Goal: Task Accomplishment & Management: Use online tool/utility

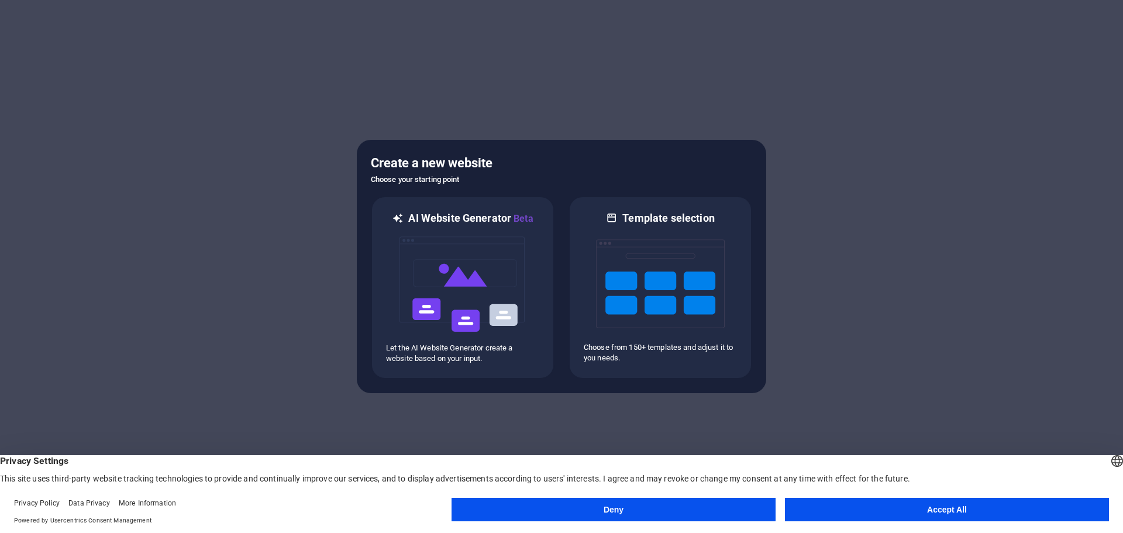
click at [870, 506] on button "Accept All" at bounding box center [947, 509] width 324 height 23
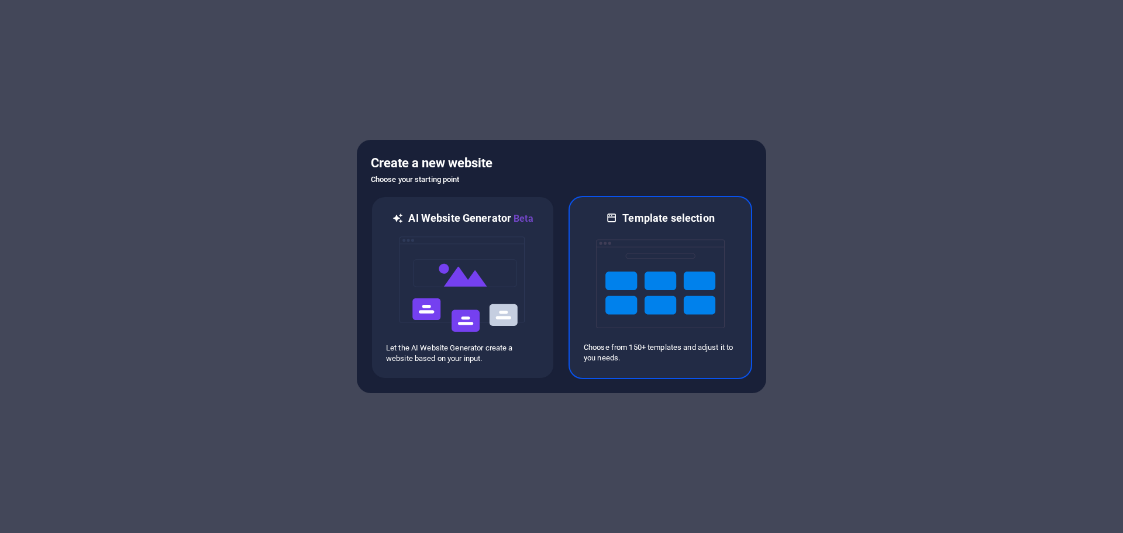
click at [657, 298] on img at bounding box center [660, 283] width 129 height 117
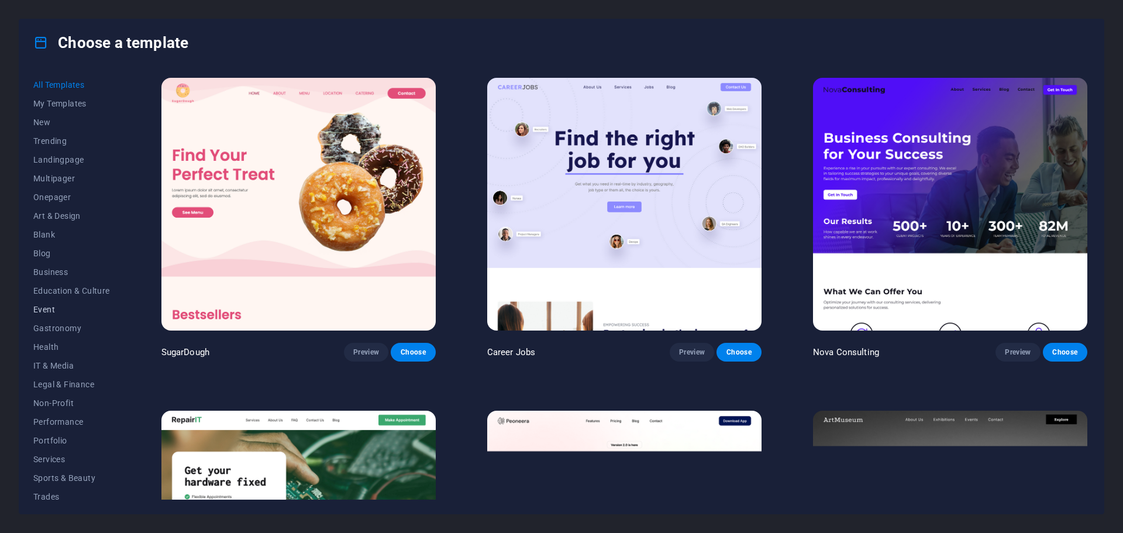
scroll to position [44, 0]
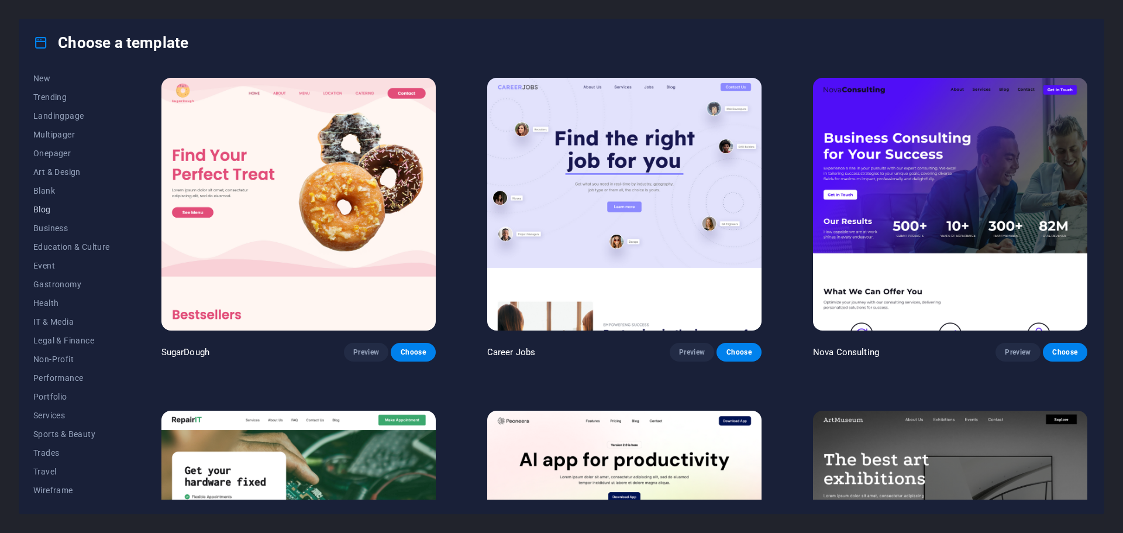
click at [42, 206] on span "Blog" at bounding box center [71, 209] width 77 height 9
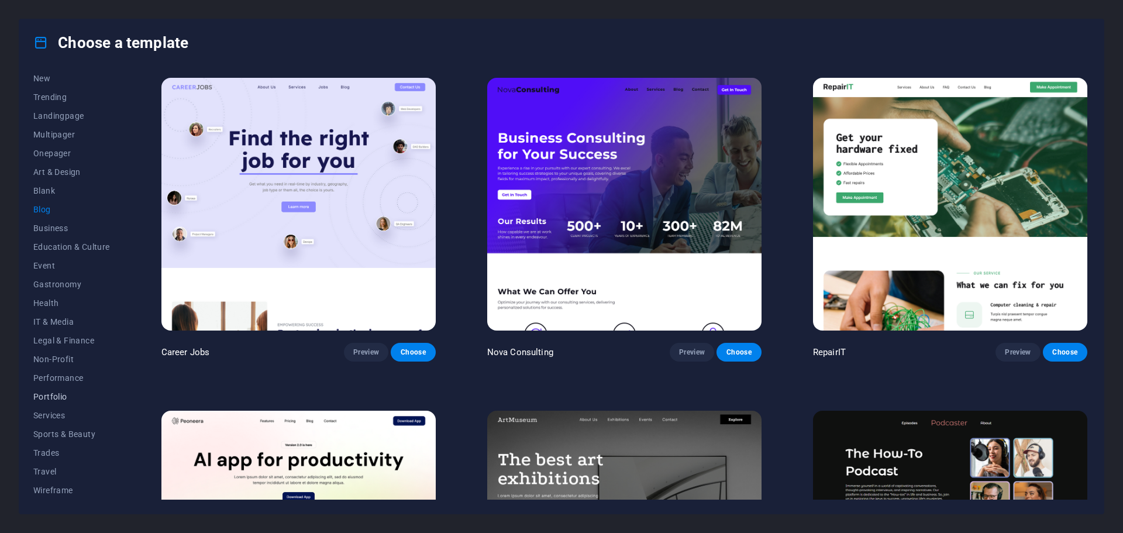
click at [66, 393] on span "Portfolio" at bounding box center [71, 396] width 77 height 9
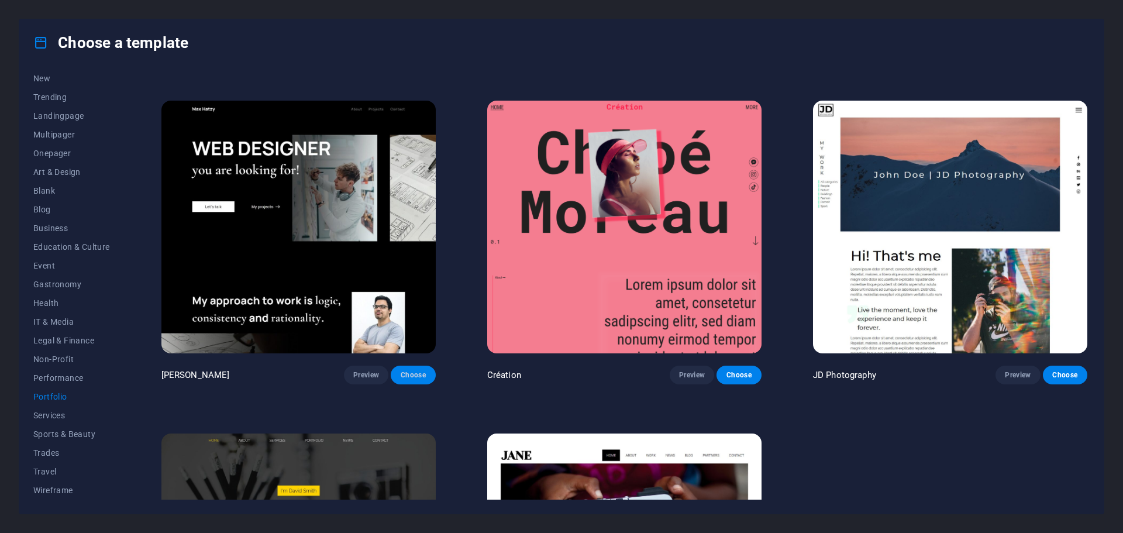
scroll to position [290, 0]
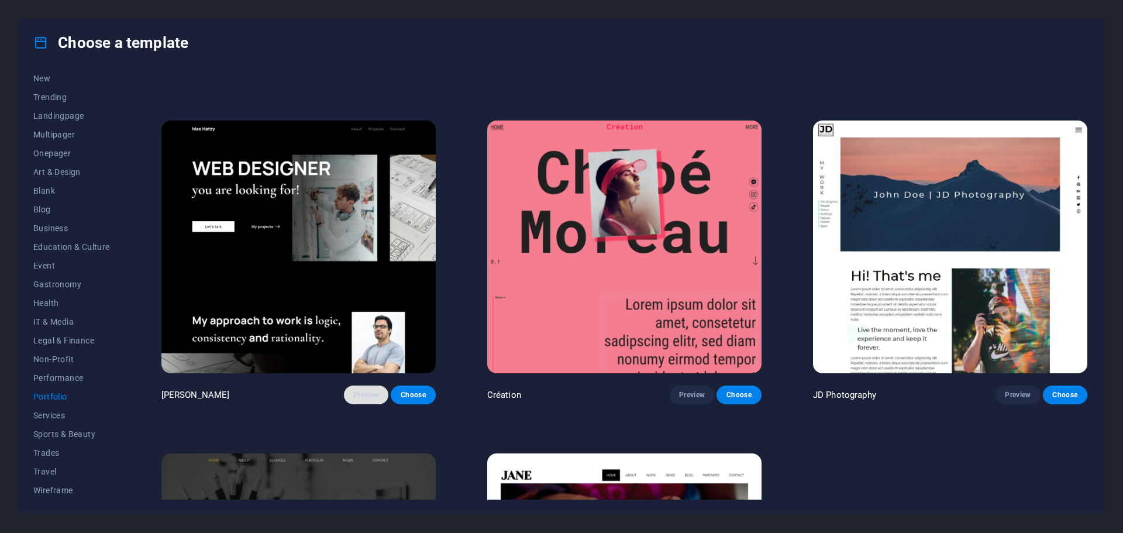
click at [363, 390] on span "Preview" at bounding box center [366, 394] width 26 height 9
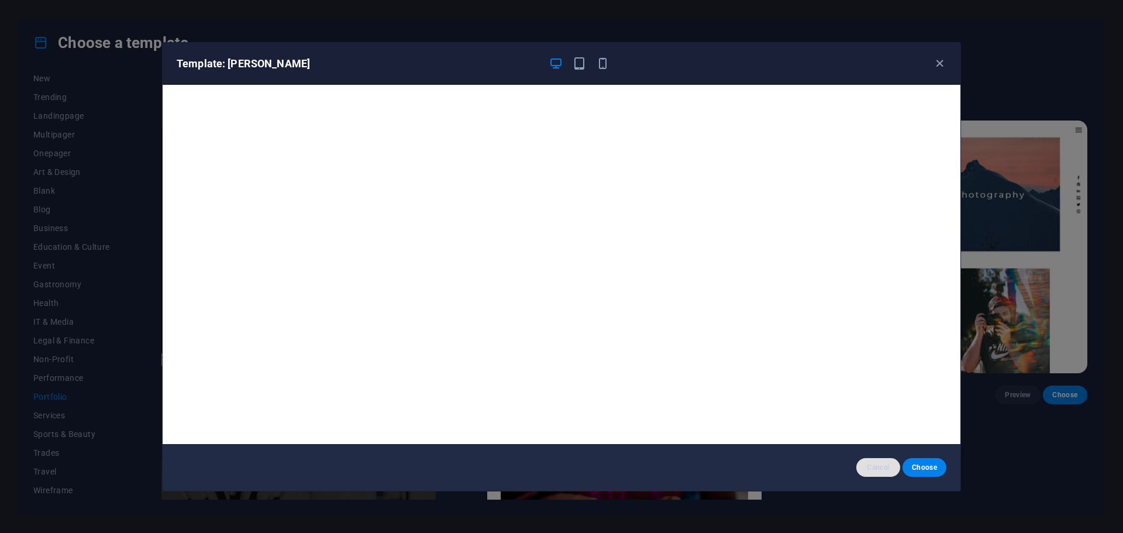
click at [874, 467] on span "Cancel" at bounding box center [878, 467] width 25 height 9
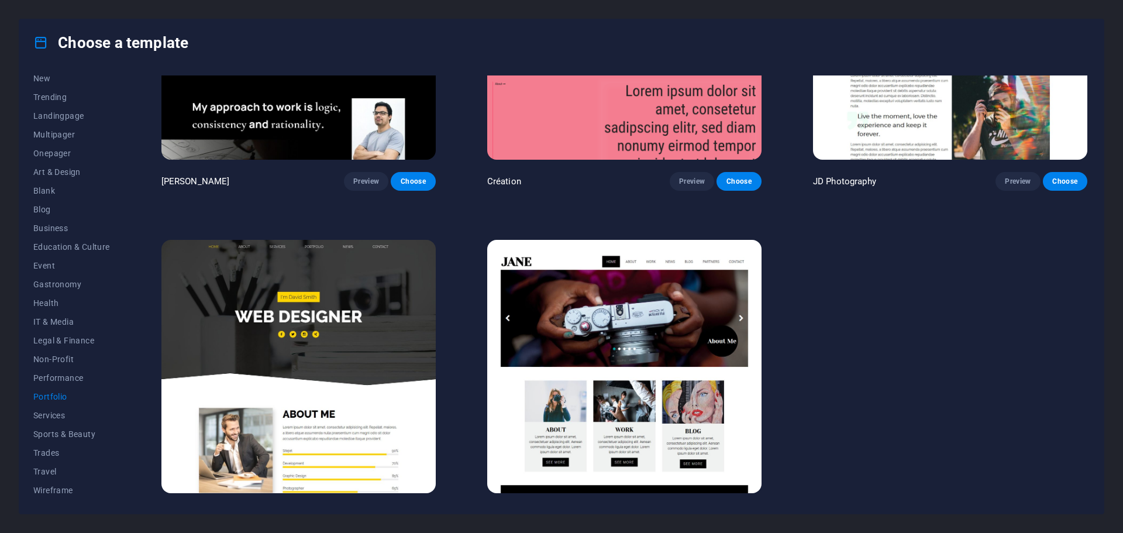
scroll to position [524, 0]
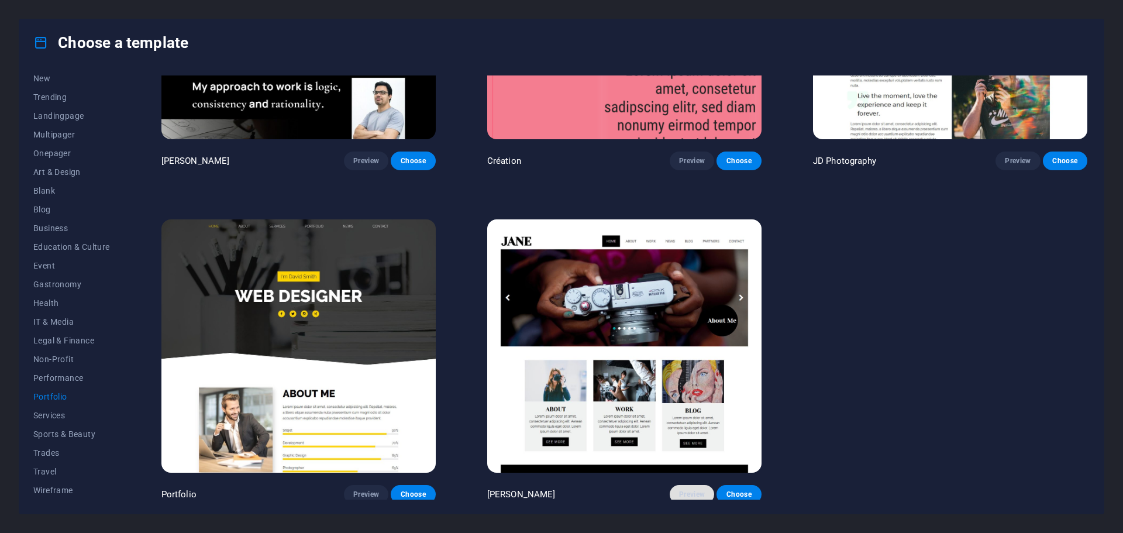
click at [686, 489] on span "Preview" at bounding box center [692, 493] width 26 height 9
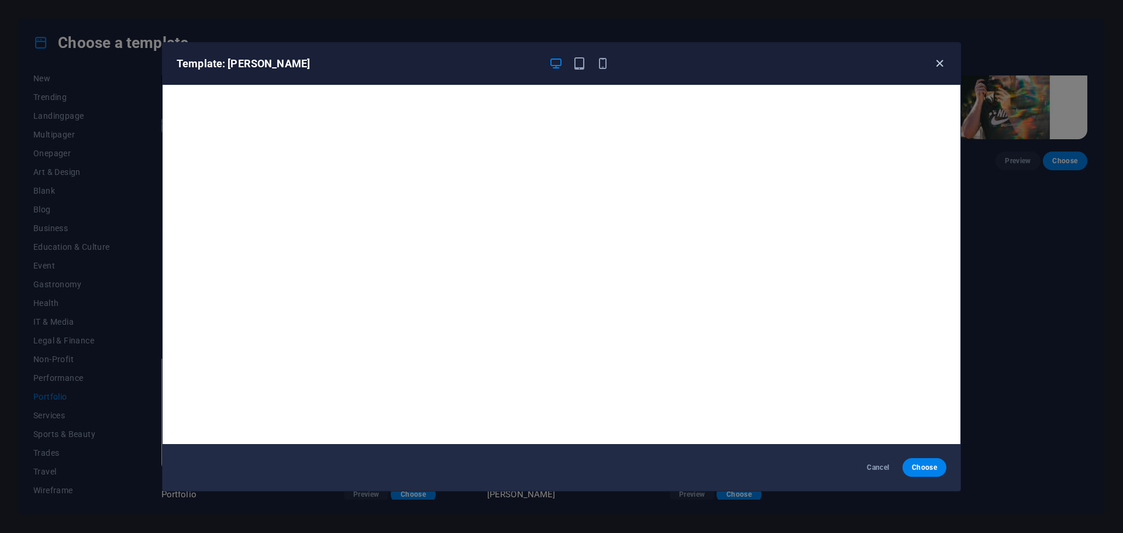
click at [936, 67] on icon "button" at bounding box center [939, 63] width 13 height 13
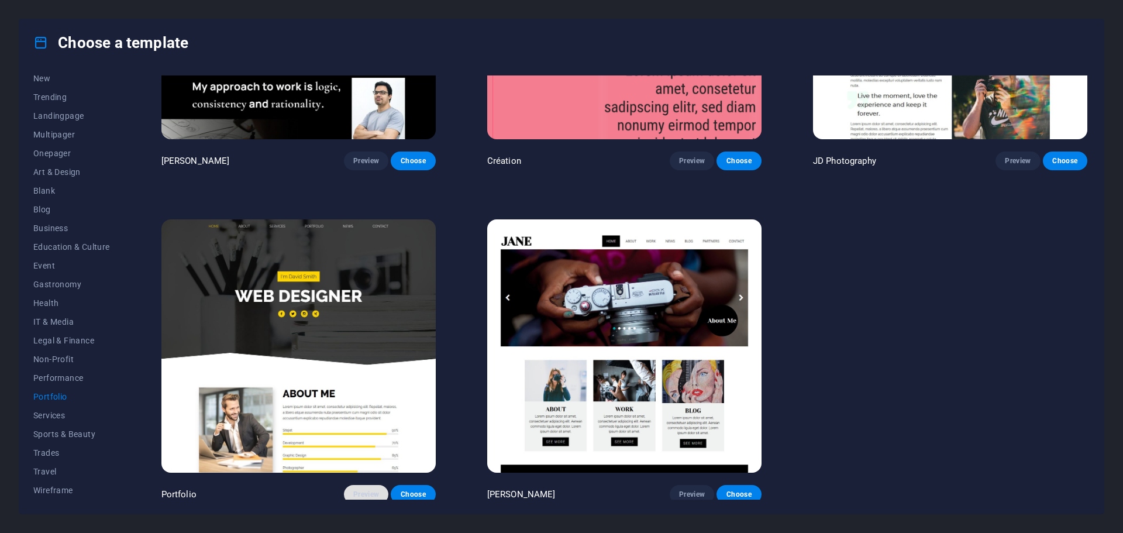
click at [356, 489] on span "Preview" at bounding box center [366, 493] width 26 height 9
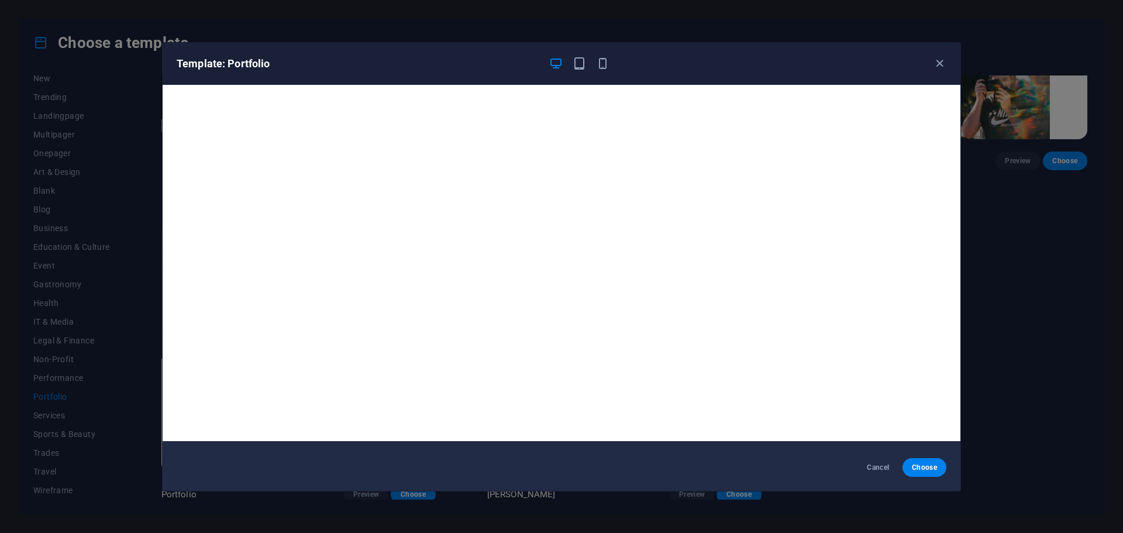
scroll to position [0, 0]
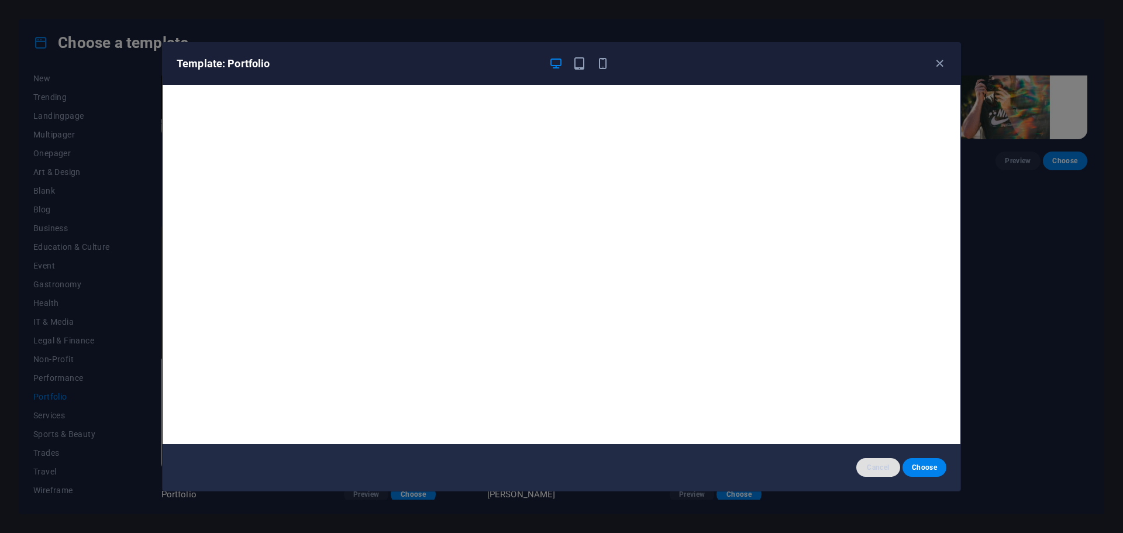
click at [876, 468] on span "Cancel" at bounding box center [878, 467] width 25 height 9
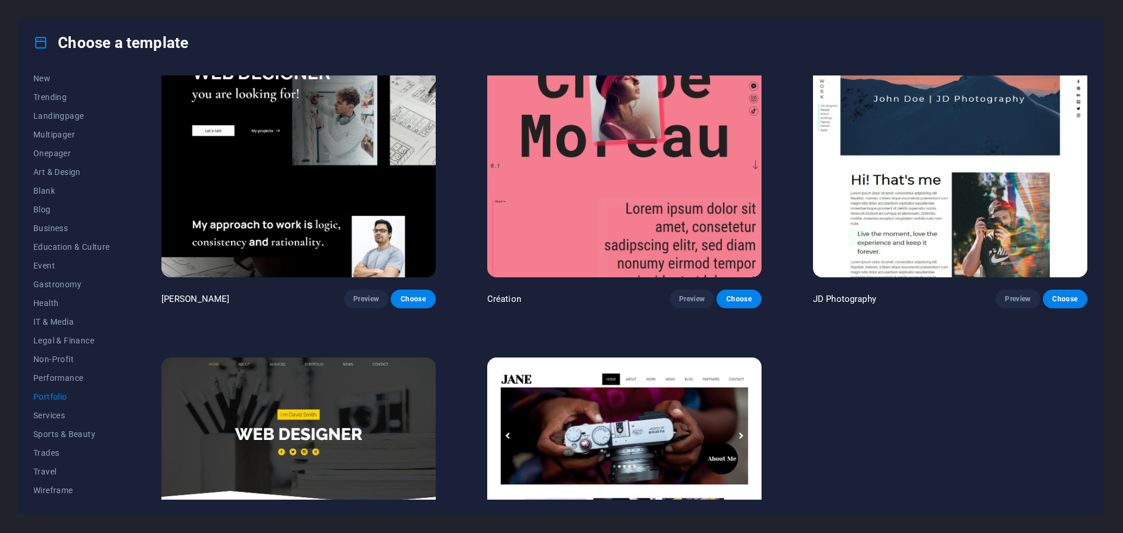
scroll to position [409, 0]
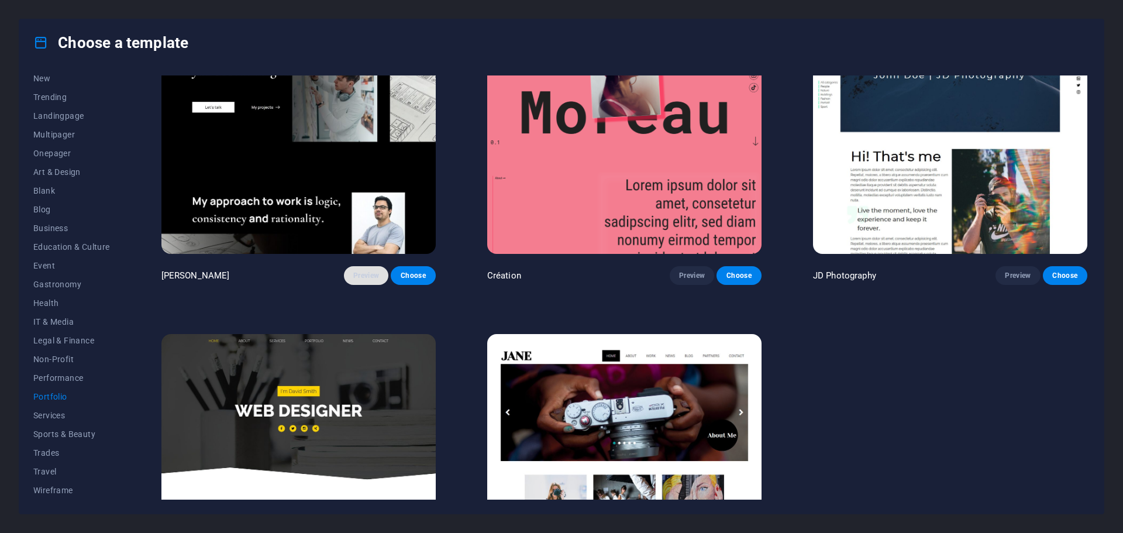
click at [361, 275] on span "Preview" at bounding box center [366, 275] width 26 height 9
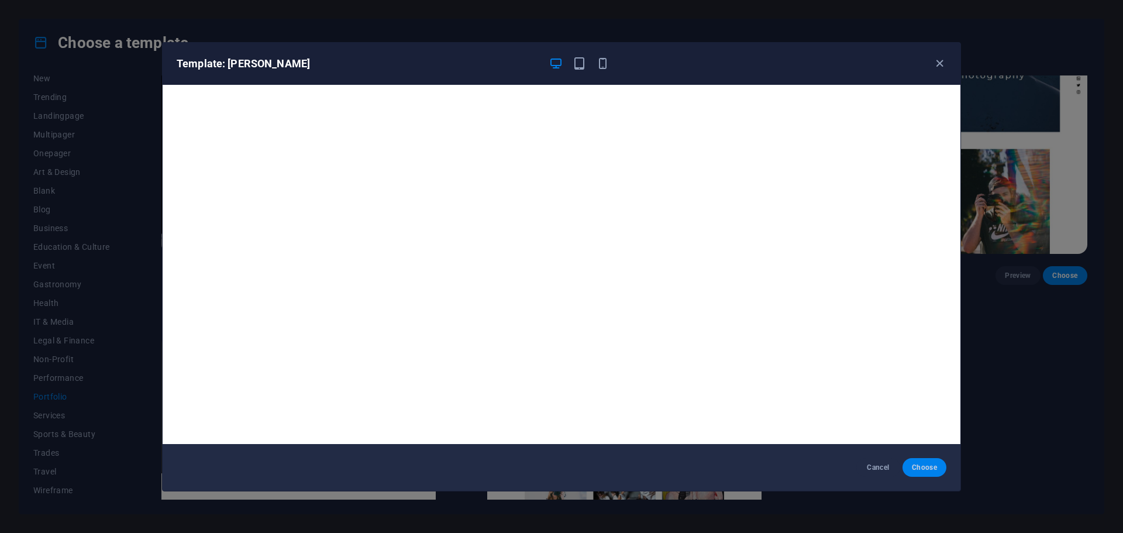
click at [923, 458] on button "Choose" at bounding box center [924, 467] width 44 height 19
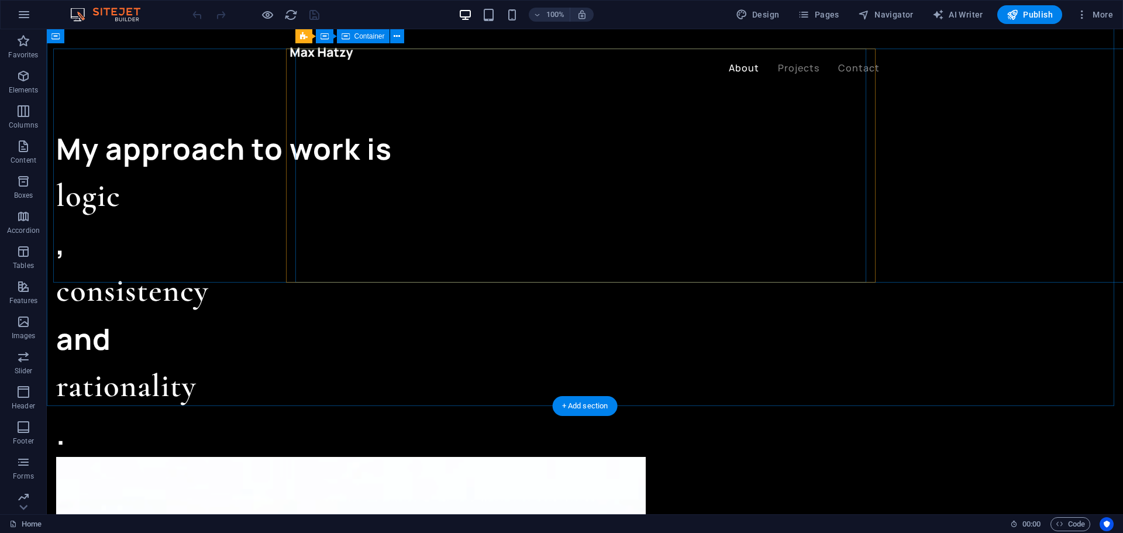
scroll to position [1053, 0]
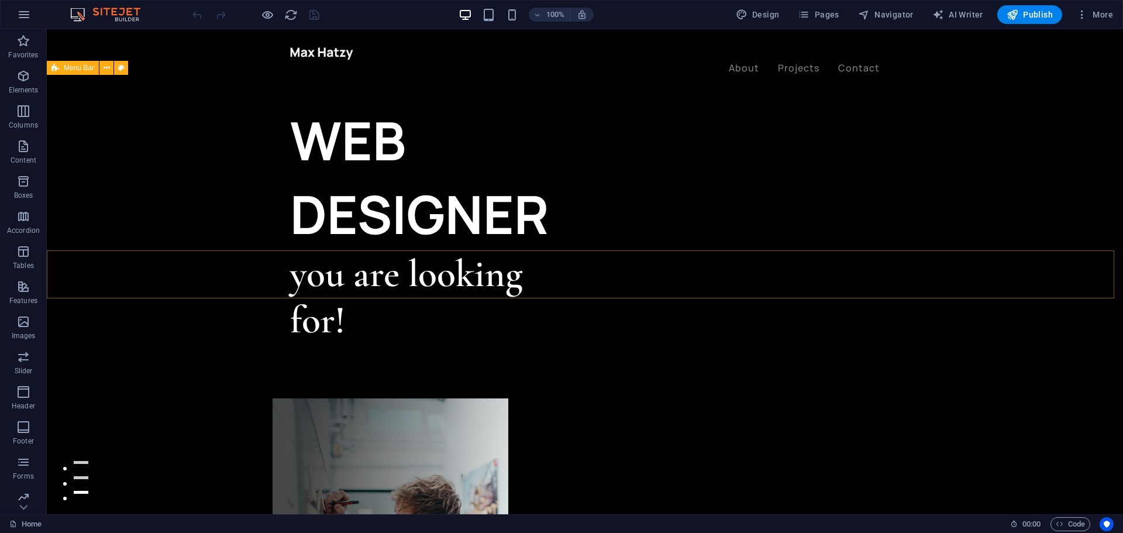
scroll to position [0, 0]
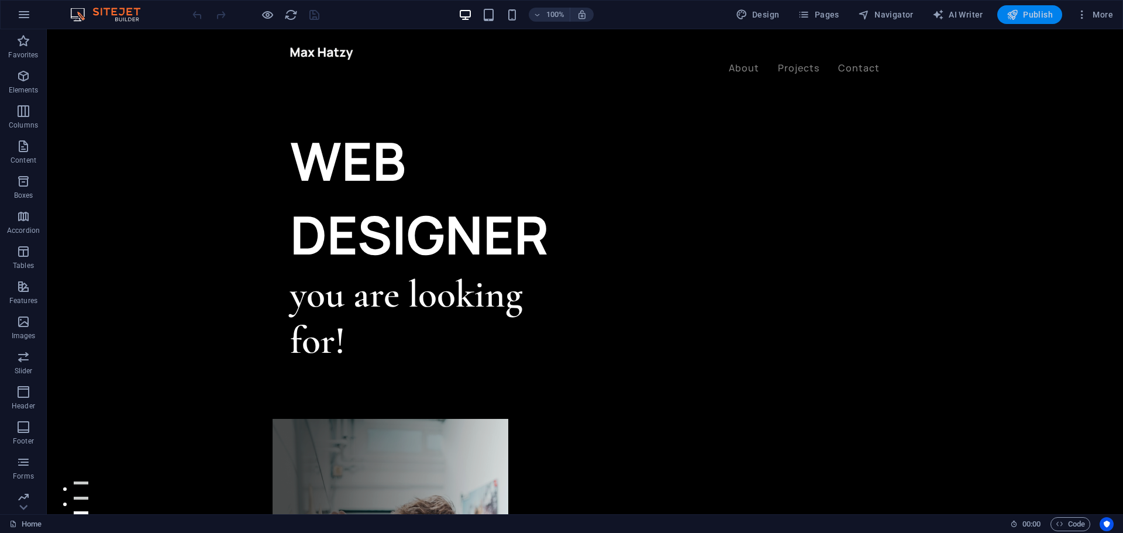
click at [1016, 11] on icon "button" at bounding box center [1012, 15] width 12 height 12
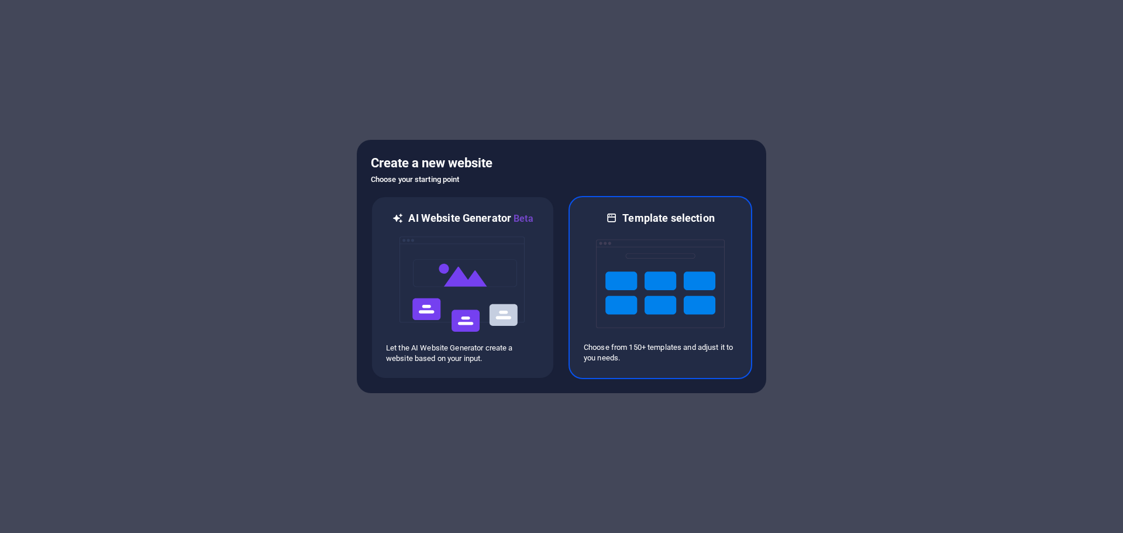
click at [664, 311] on img at bounding box center [660, 283] width 129 height 117
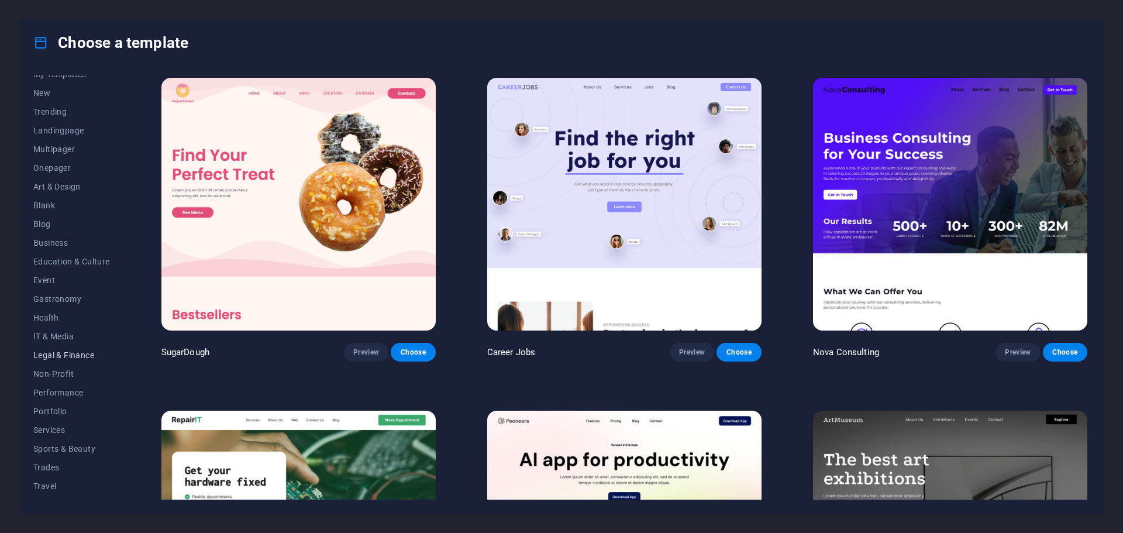
scroll to position [44, 0]
click at [60, 487] on span "Wireframe" at bounding box center [71, 489] width 77 height 9
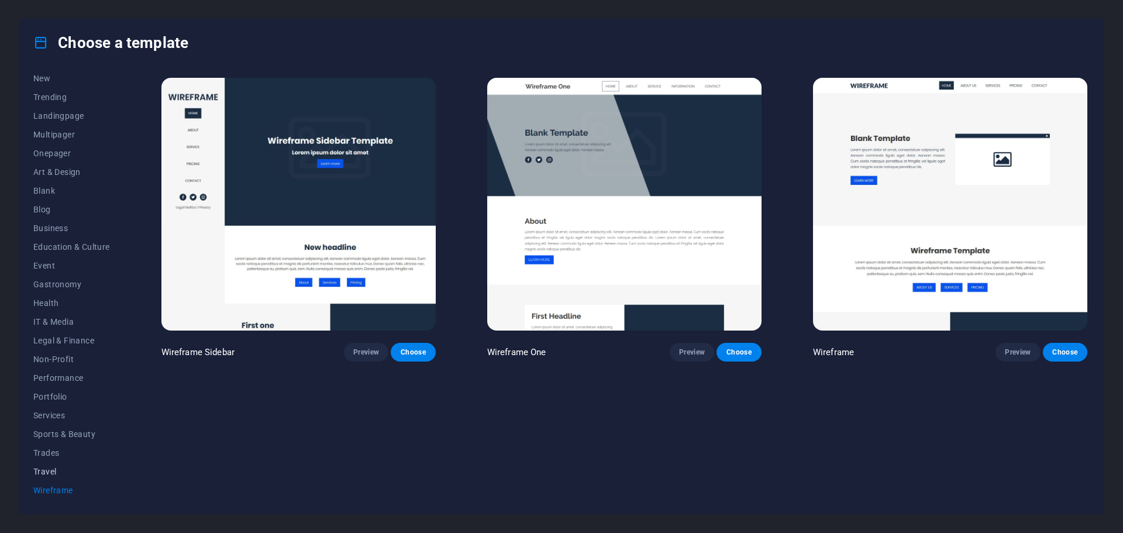
click at [47, 473] on span "Travel" at bounding box center [71, 471] width 77 height 9
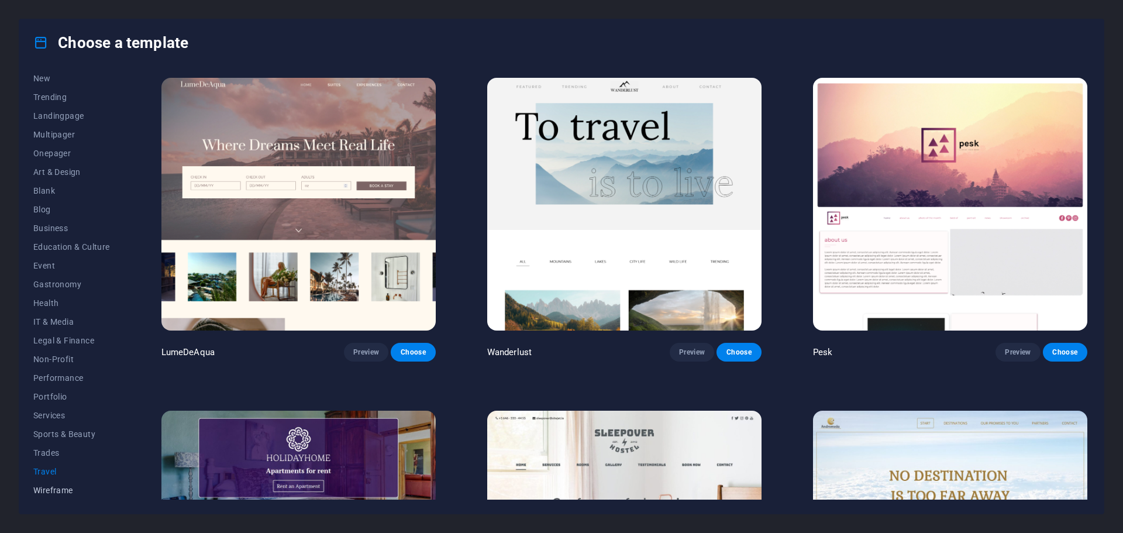
click at [52, 484] on button "Wireframe" at bounding box center [71, 490] width 77 height 19
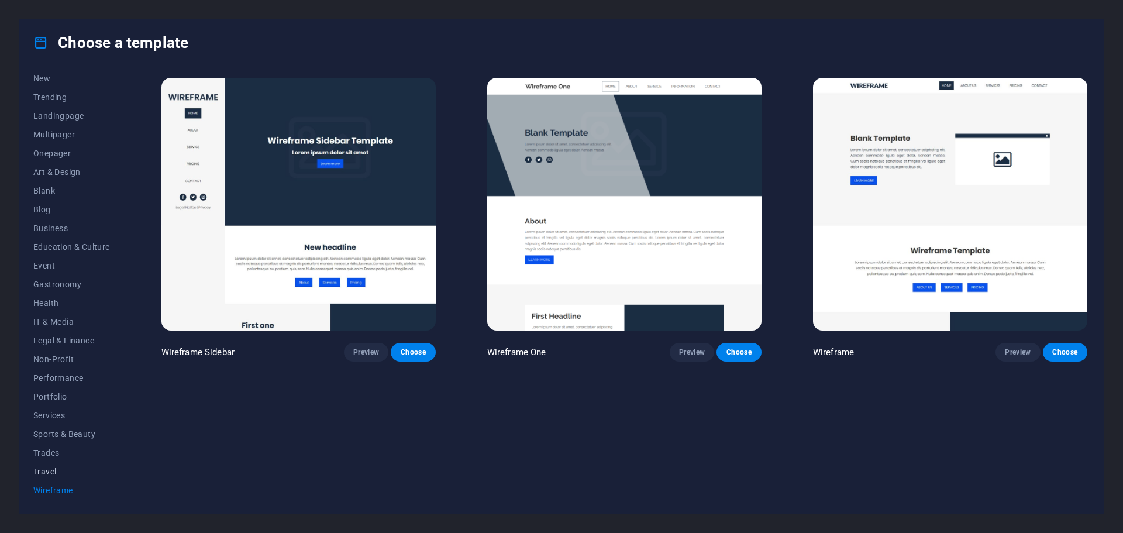
click at [43, 475] on span "Travel" at bounding box center [71, 471] width 77 height 9
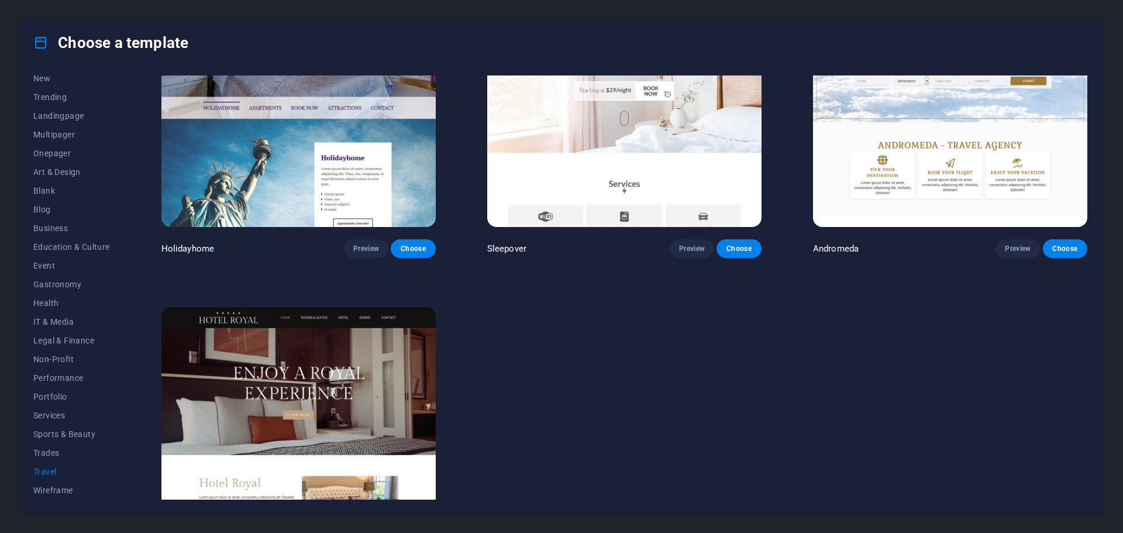
scroll to position [409, 0]
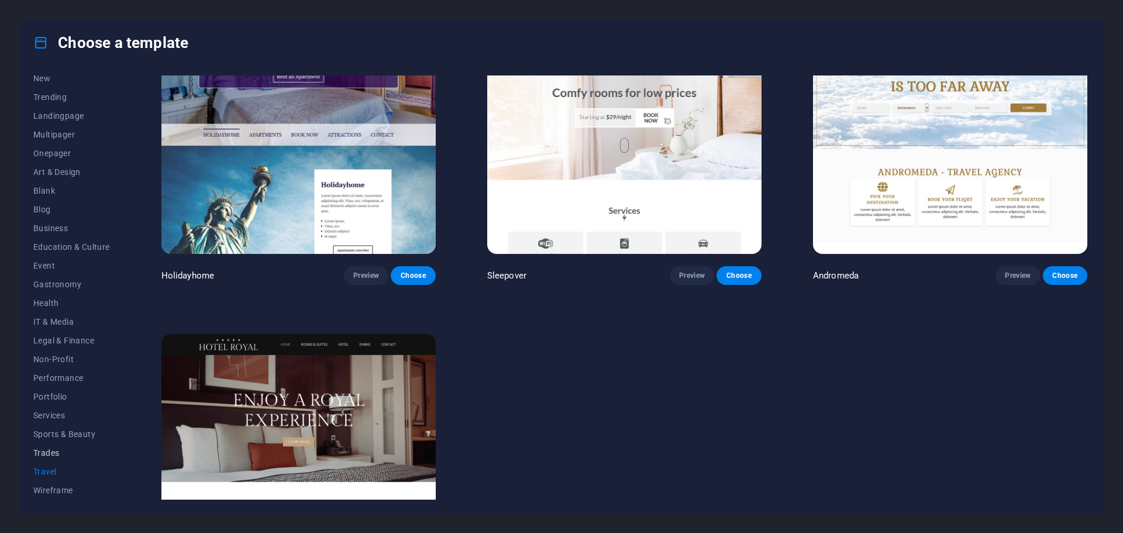
click at [40, 448] on span "Trades" at bounding box center [71, 452] width 77 height 9
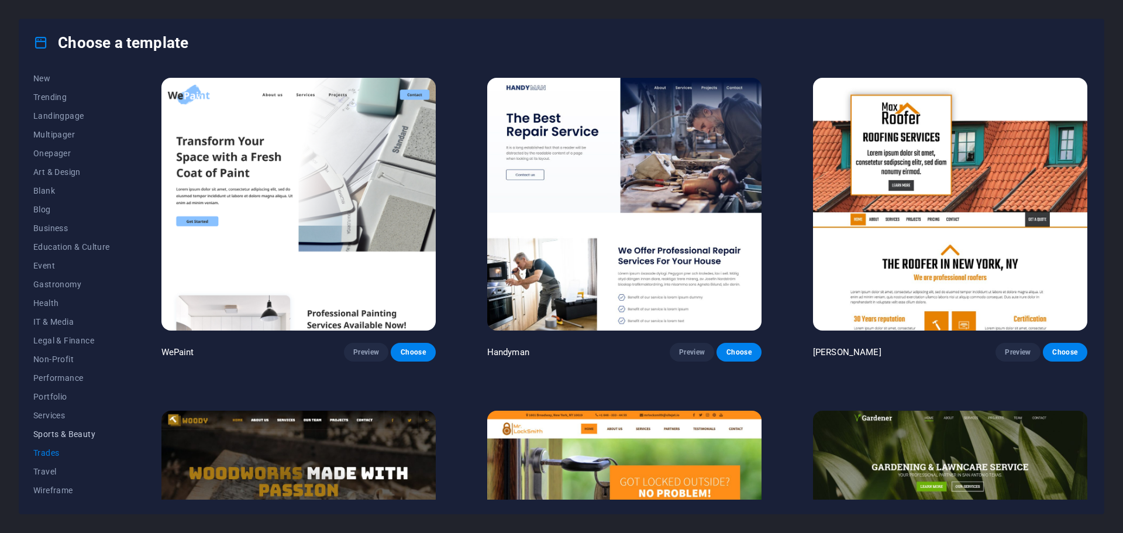
click at [48, 426] on button "Sports & Beauty" at bounding box center [71, 434] width 77 height 19
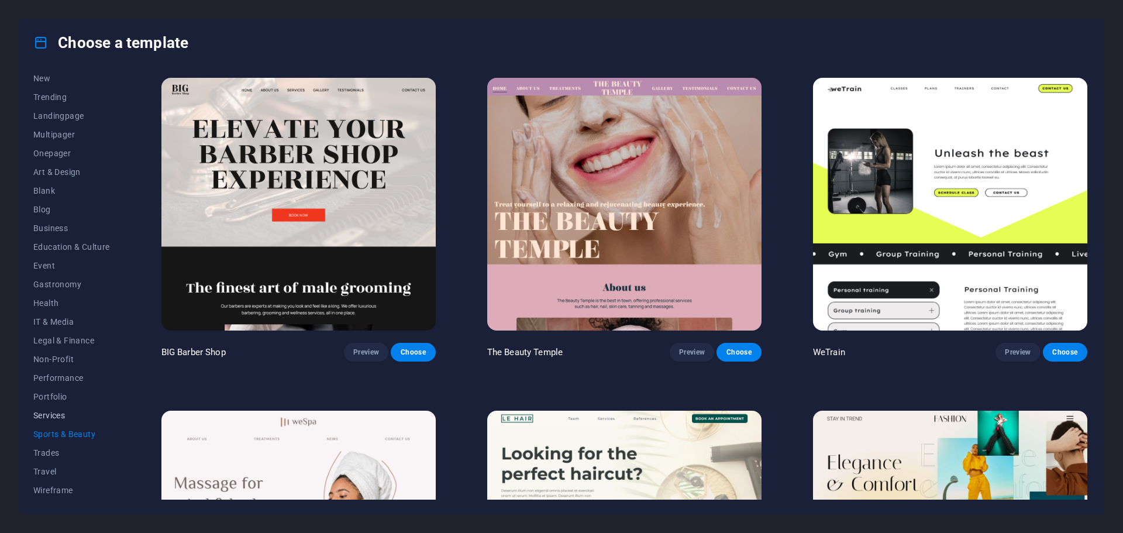
click at [53, 419] on span "Services" at bounding box center [71, 415] width 77 height 9
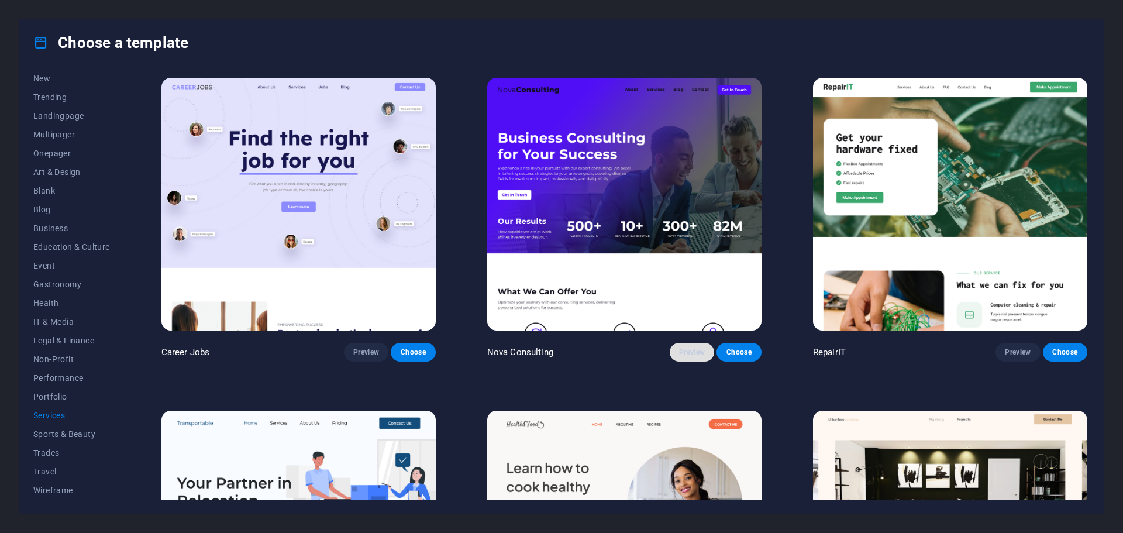
click at [691, 354] on span "Preview" at bounding box center [692, 351] width 26 height 9
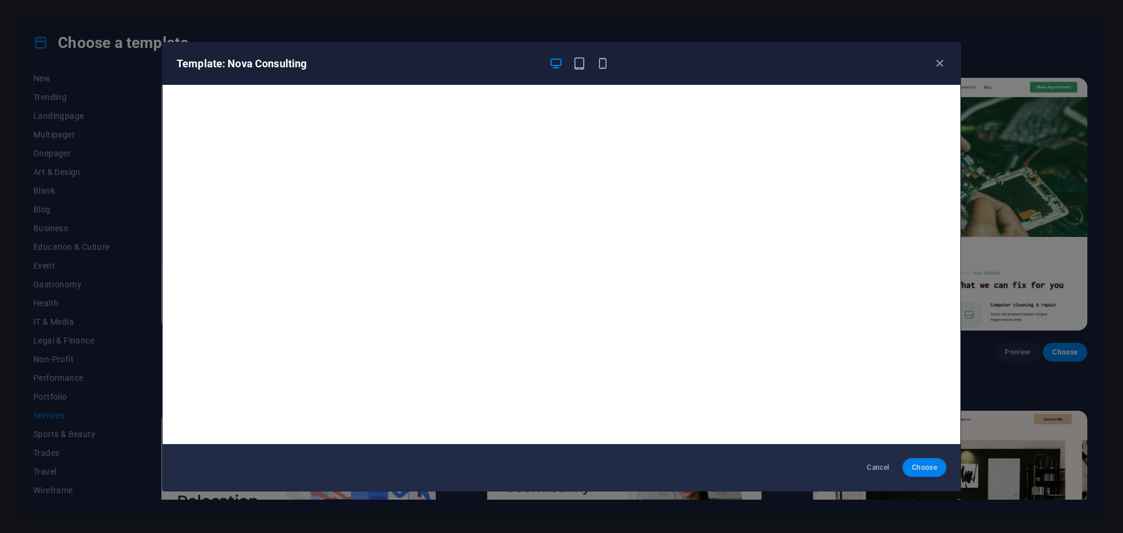
click at [929, 471] on span "Choose" at bounding box center [924, 467] width 25 height 9
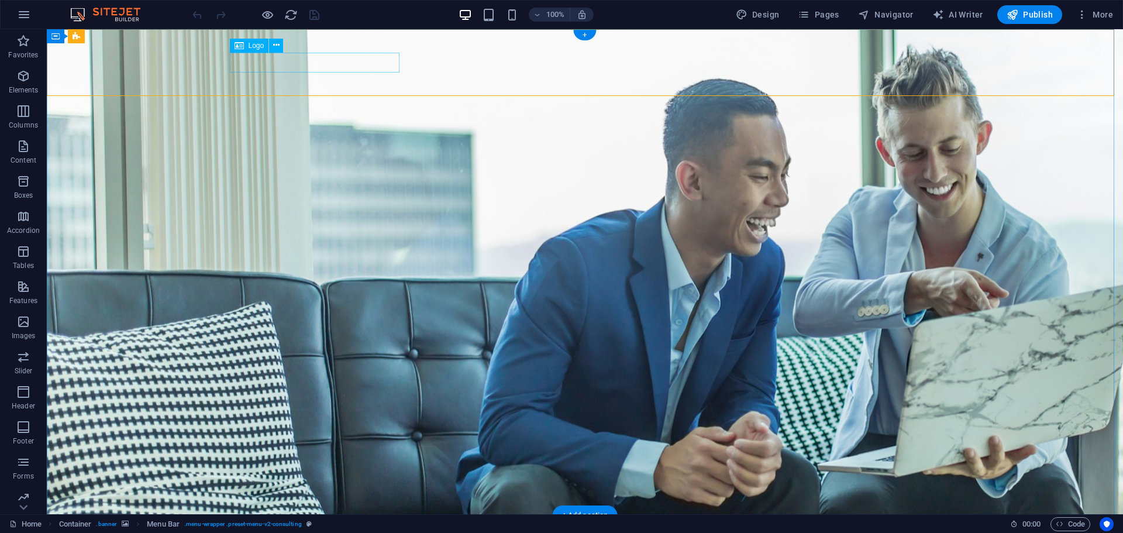
select select "px"
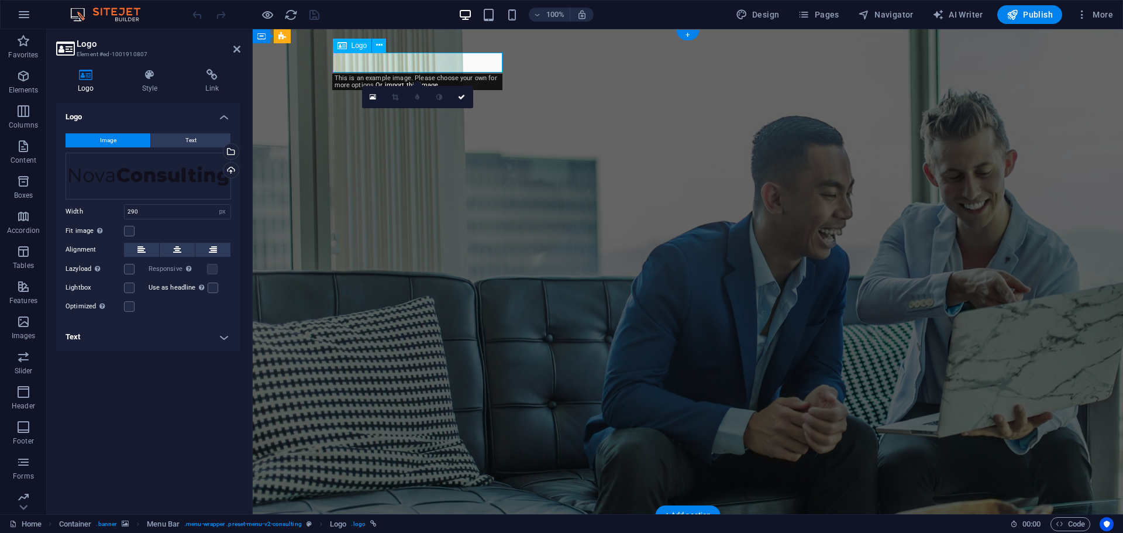
click at [164, 168] on div "Drag files here, click to choose files or select files from Files or our free s…" at bounding box center [148, 176] width 166 height 47
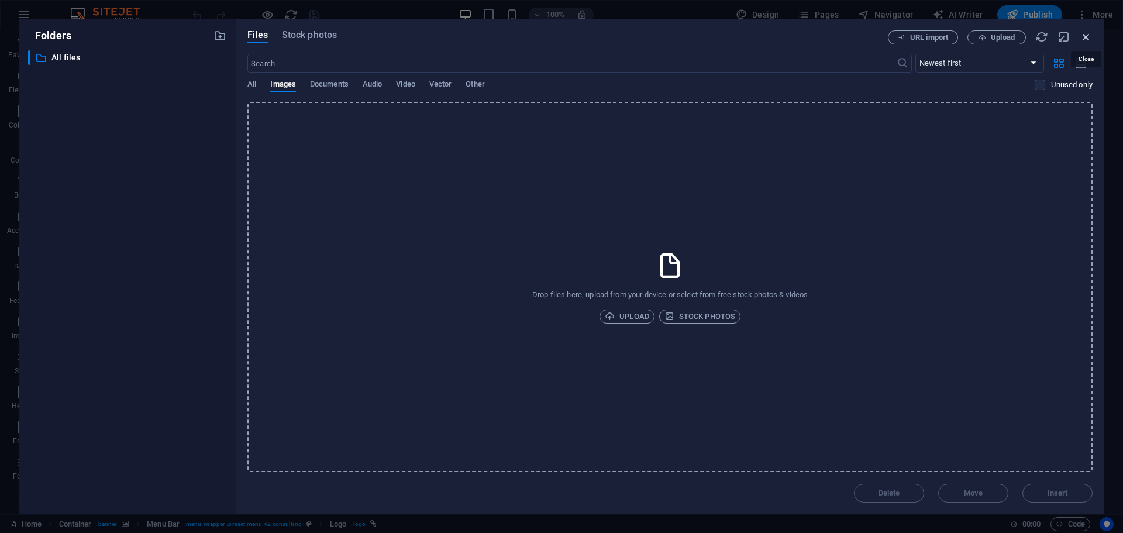
drag, startPoint x: 1084, startPoint y: 36, endPoint x: 803, endPoint y: 13, distance: 281.6
click at [1084, 36] on icon "button" at bounding box center [1086, 36] width 13 height 13
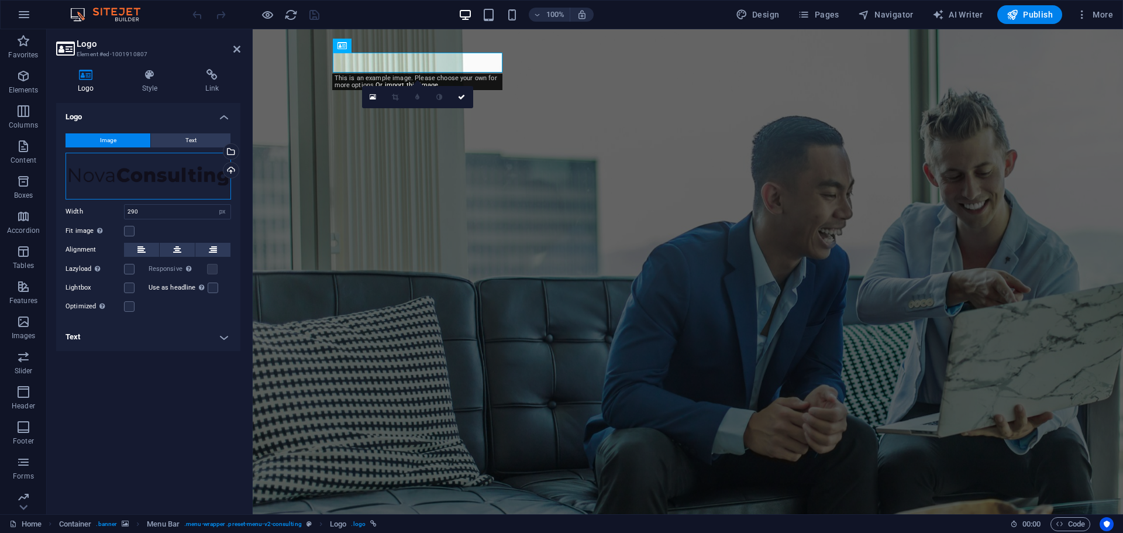
click at [121, 178] on div "Drag files here, click to choose files or select files from Files or our free s…" at bounding box center [148, 176] width 166 height 47
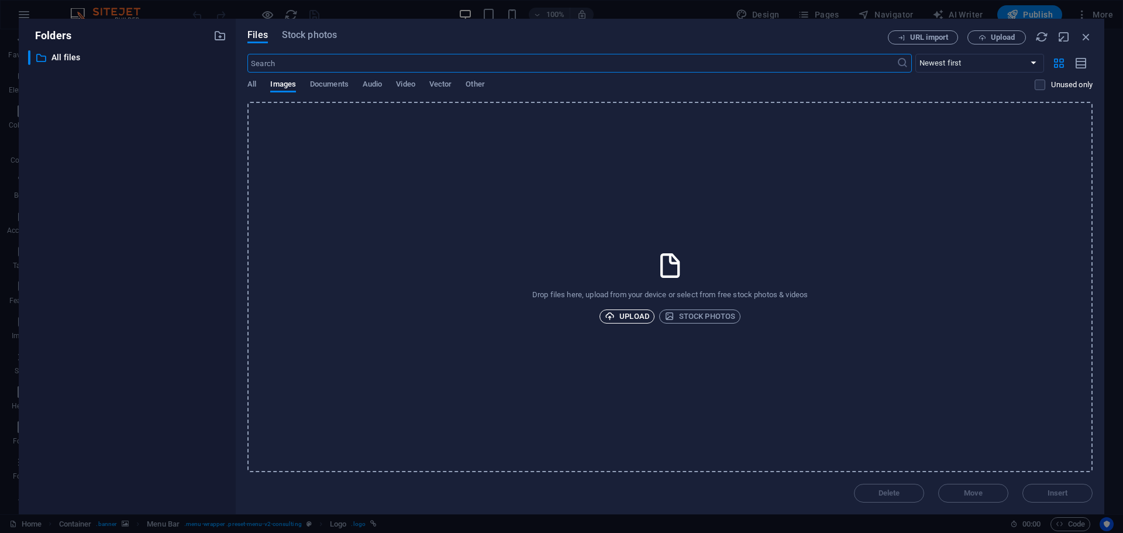
click at [622, 312] on span "Upload" at bounding box center [627, 316] width 44 height 14
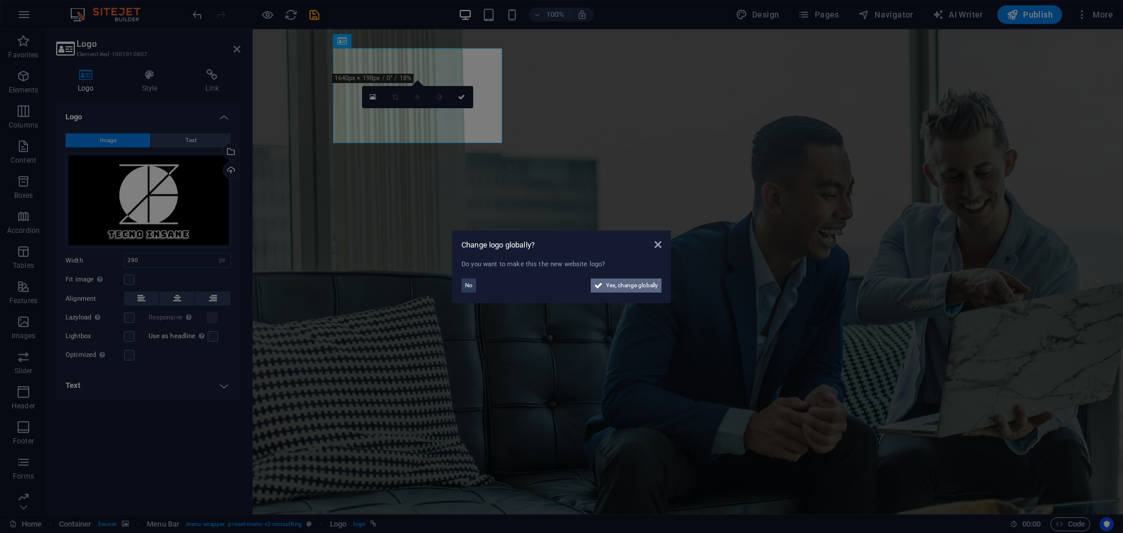
click at [615, 285] on span "Yes, change globally" at bounding box center [632, 285] width 52 height 14
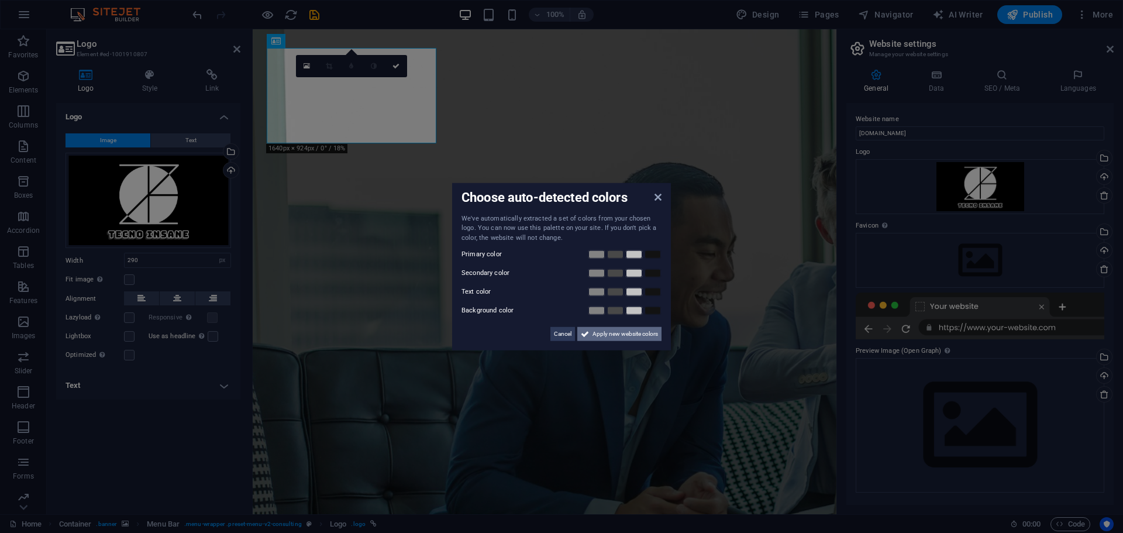
click at [602, 337] on span "Apply new website colors" at bounding box center [624, 334] width 65 height 14
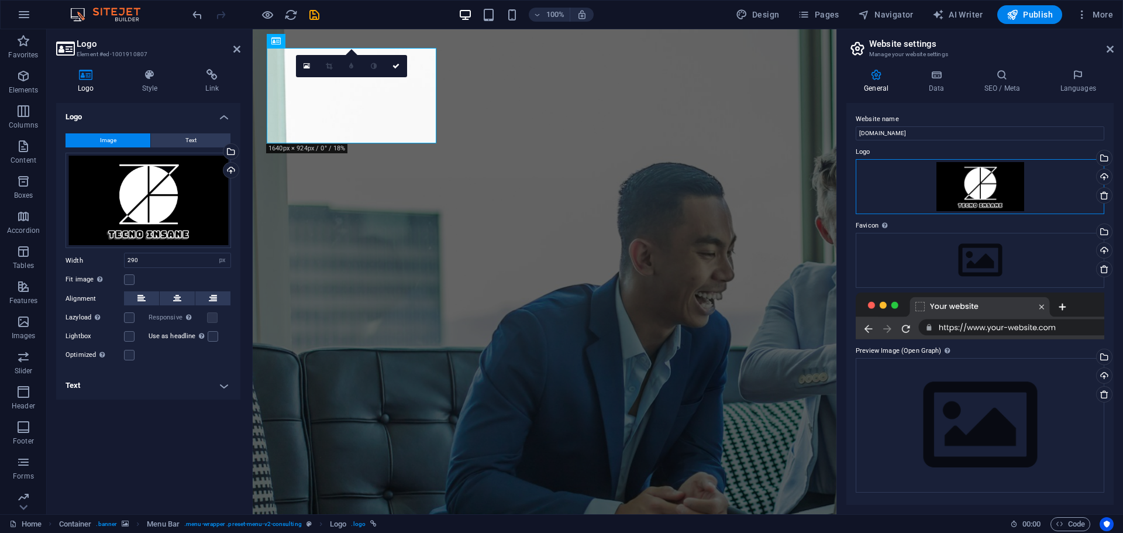
click at [975, 196] on div "Drag files here, click to choose files or select files from Files or our free s…" at bounding box center [980, 186] width 249 height 55
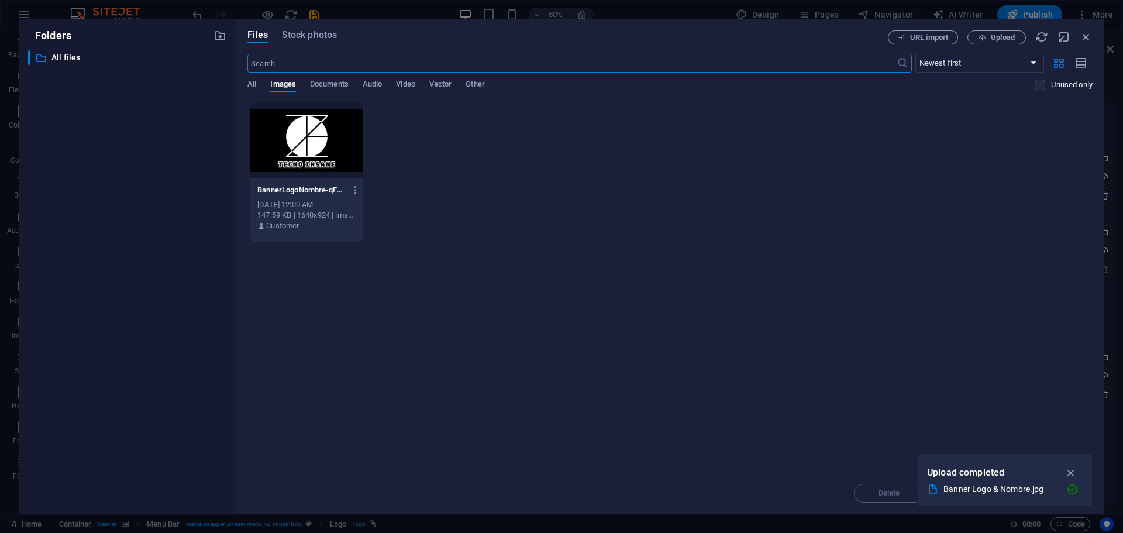
click at [335, 157] on div at bounding box center [306, 140] width 113 height 76
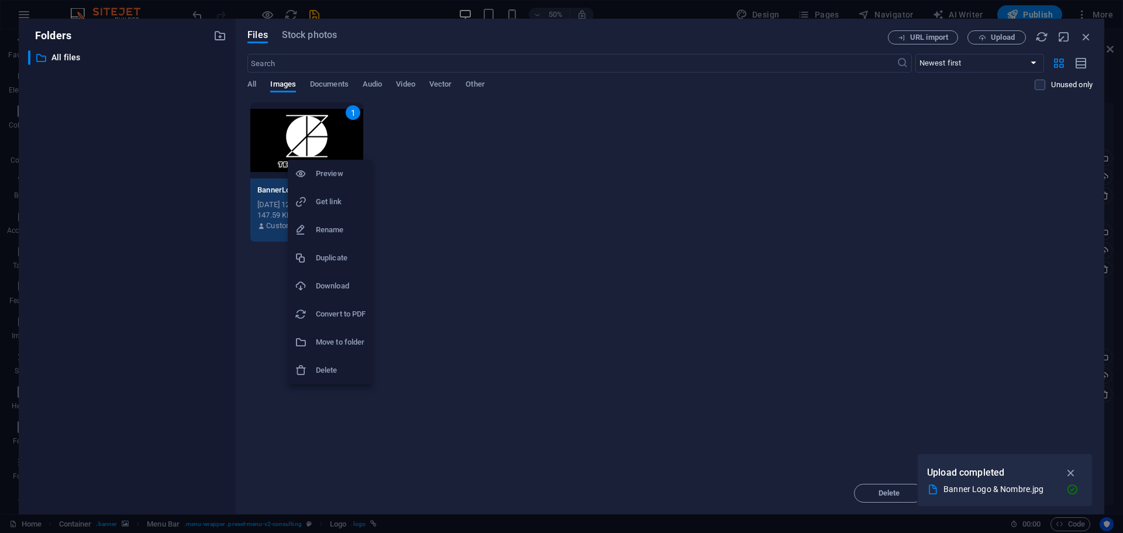
click at [587, 266] on div at bounding box center [561, 266] width 1123 height 533
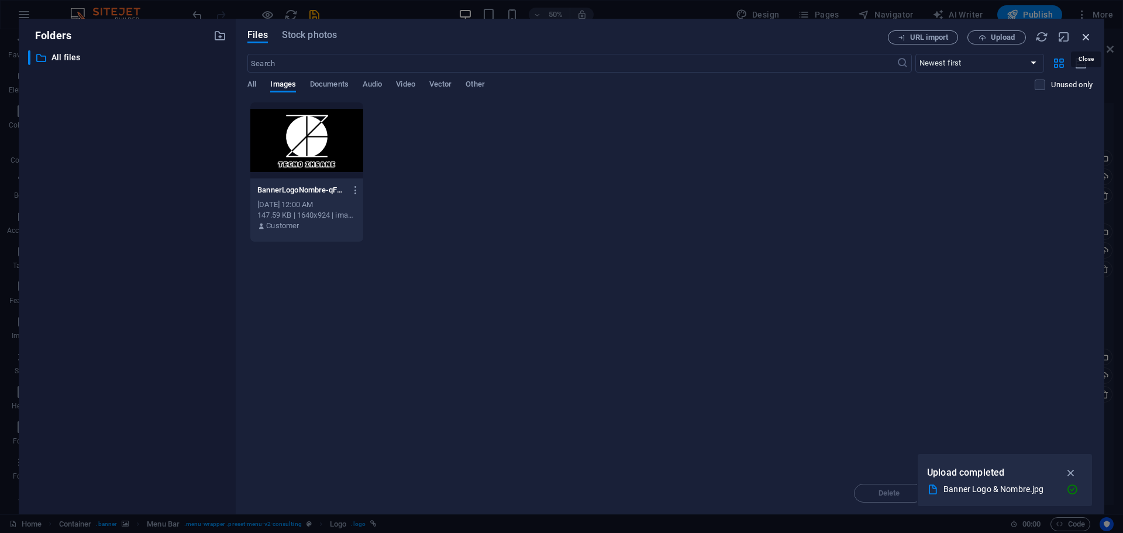
click at [1085, 37] on icon "button" at bounding box center [1086, 36] width 13 height 13
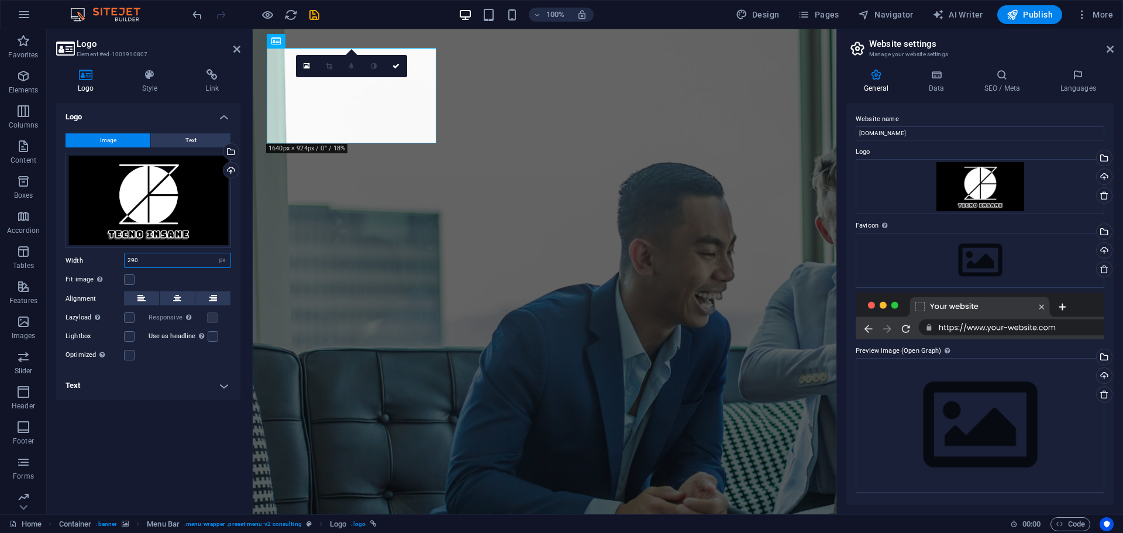
click at [155, 264] on input "290" at bounding box center [178, 260] width 106 height 14
type input "150"
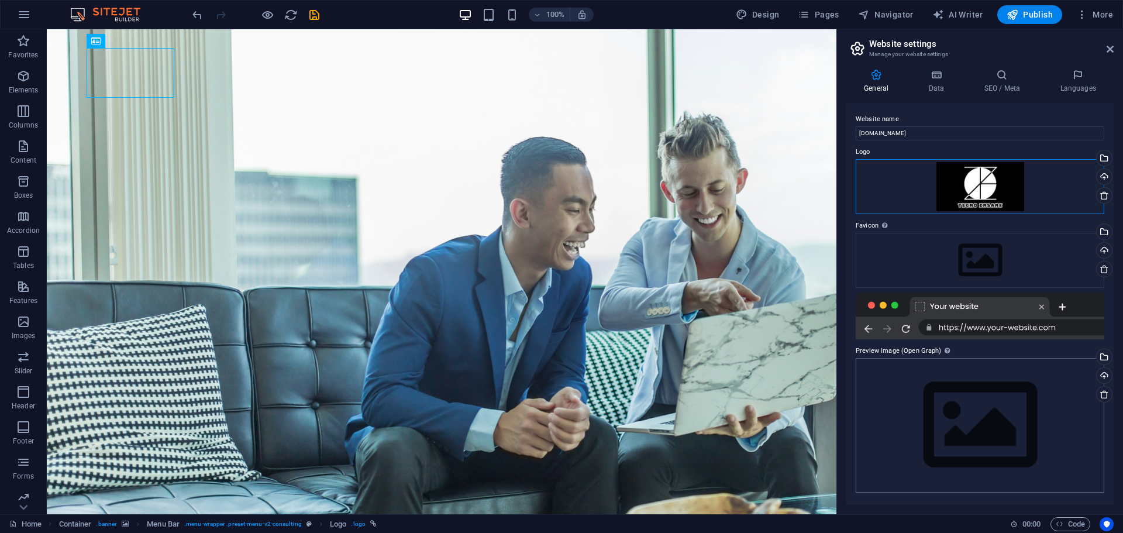
drag, startPoint x: 976, startPoint y: 196, endPoint x: 991, endPoint y: 421, distance: 225.0
click at [991, 421] on div "Website name tecnoinsane.net.pe Logo Drag files here, click to choose files or …" at bounding box center [979, 304] width 267 height 402
click at [1057, 362] on div "Drag files here, click to choose files or select files from Files or our free s…" at bounding box center [980, 425] width 249 height 134
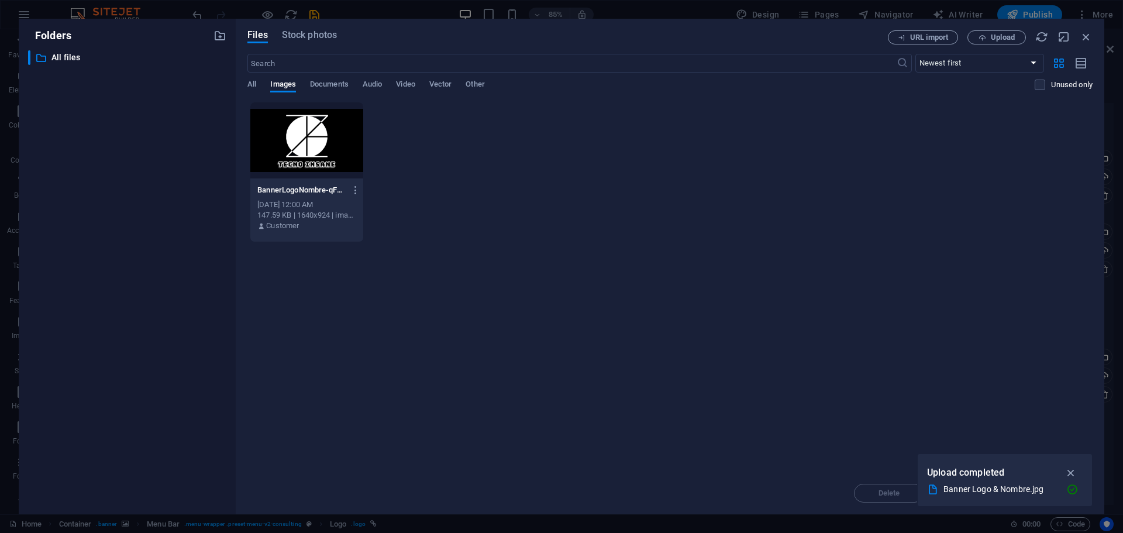
click at [302, 130] on div at bounding box center [306, 140] width 113 height 76
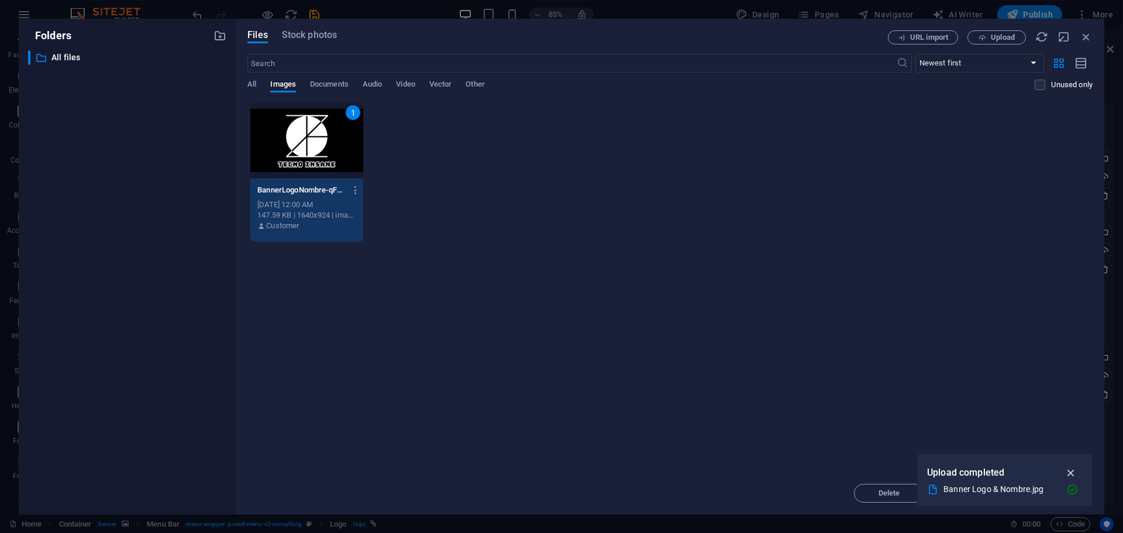
click at [1067, 468] on icon "button" at bounding box center [1070, 472] width 13 height 13
click at [1054, 493] on span "Insert" at bounding box center [1057, 492] width 20 height 7
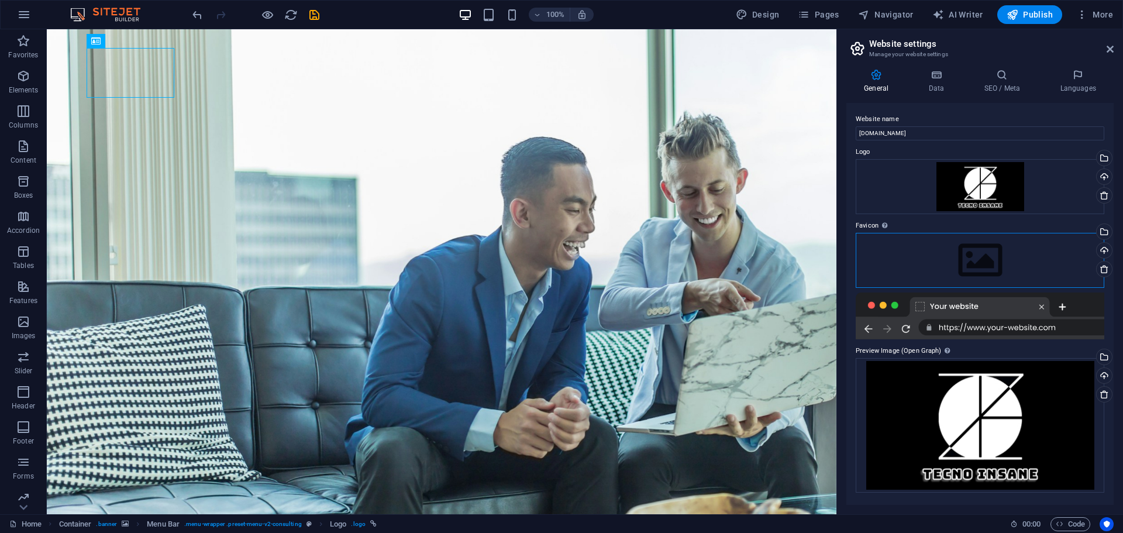
click at [988, 268] on div "Drag files here, click to choose files or select files from Files or our free s…" at bounding box center [980, 260] width 249 height 55
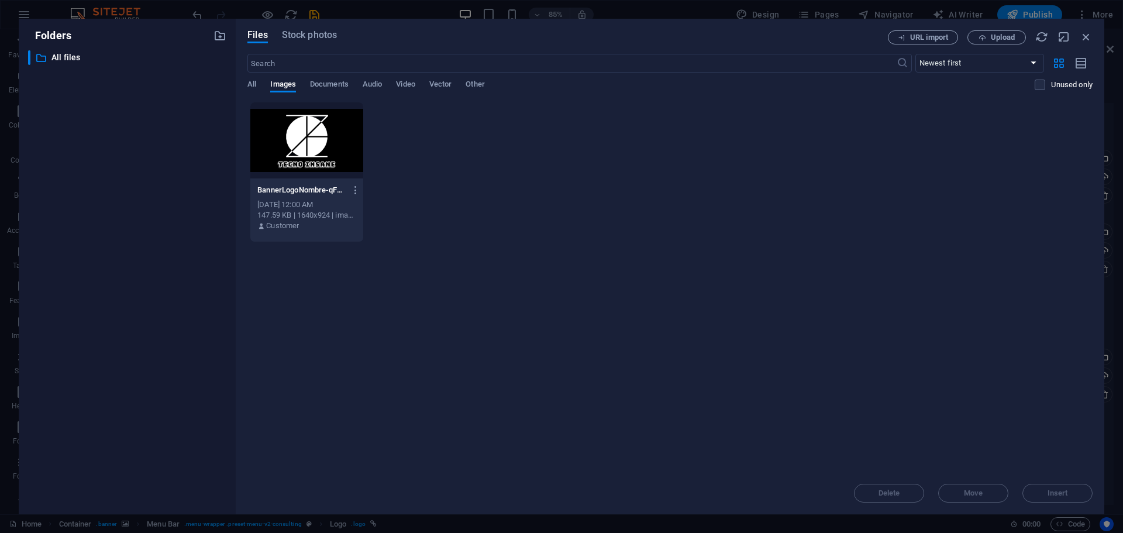
click at [360, 144] on div at bounding box center [306, 140] width 113 height 76
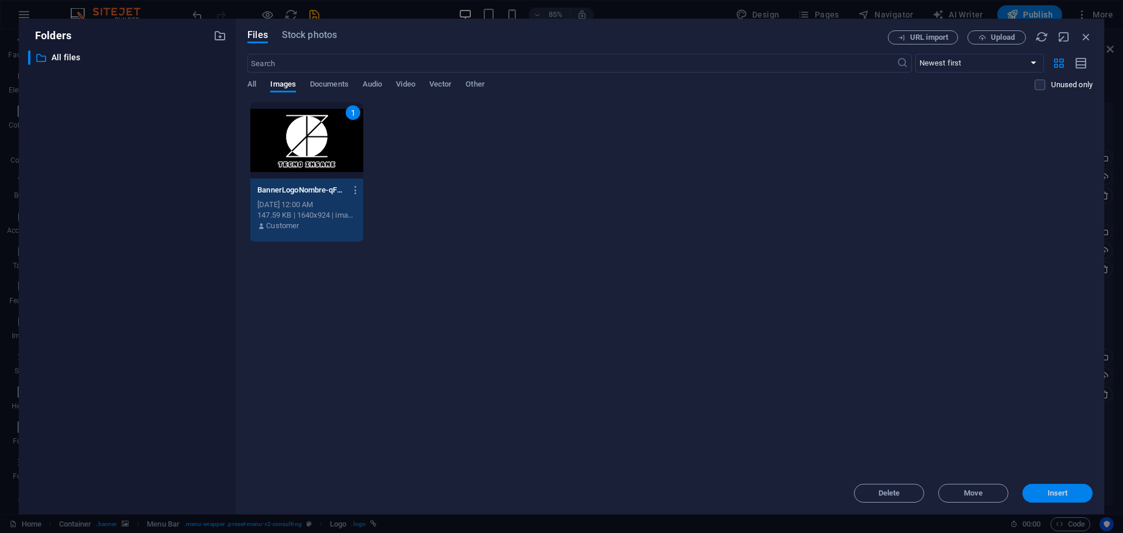
click at [1056, 493] on span "Insert" at bounding box center [1057, 492] width 20 height 7
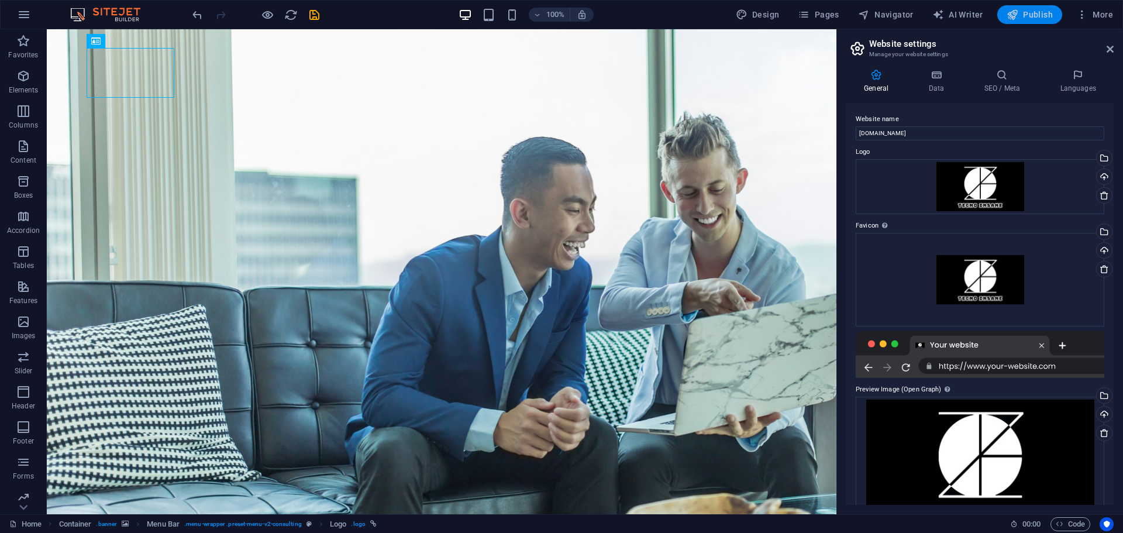
click at [1035, 16] on span "Publish" at bounding box center [1029, 15] width 46 height 12
